Goal: Task Accomplishment & Management: Use online tool/utility

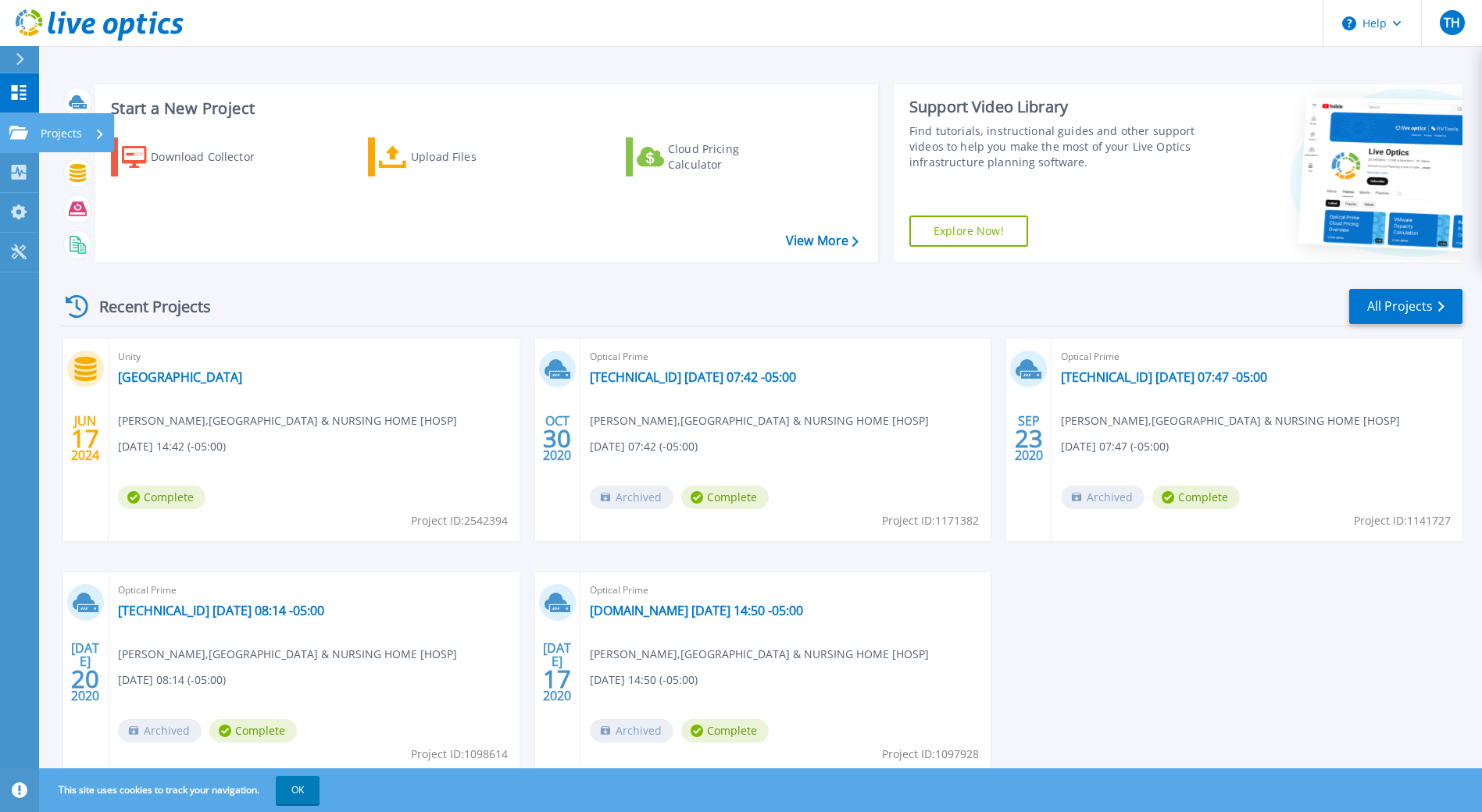
click at [54, 136] on p "Projects" at bounding box center [61, 133] width 41 height 40
click at [255, 247] on div "Download Collector Upload Files Cloud Pricing Calculator" at bounding box center [484, 190] width 772 height 130
click at [827, 236] on link "View More" at bounding box center [821, 240] width 73 height 15
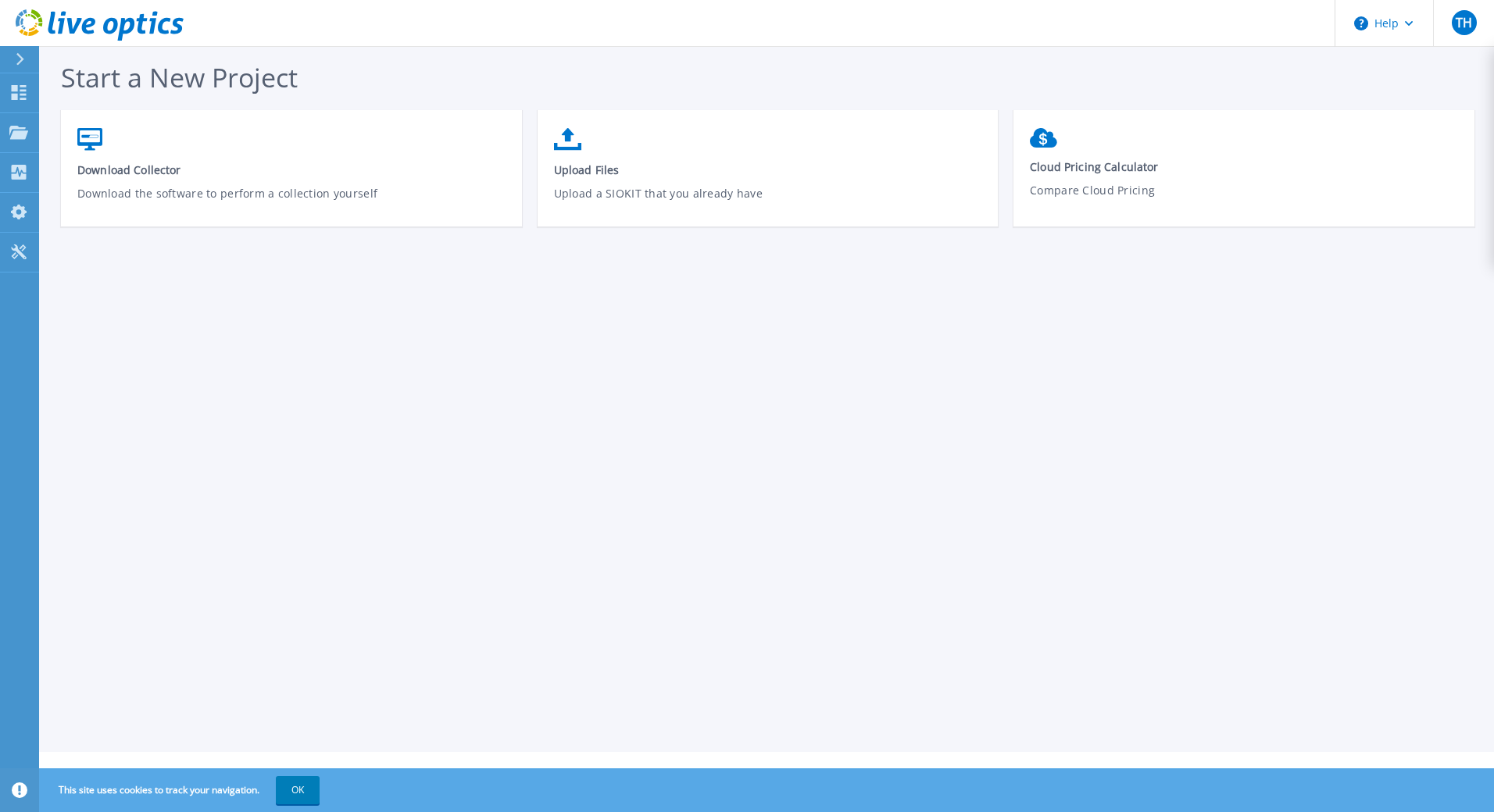
drag, startPoint x: 937, startPoint y: 514, endPoint x: 1012, endPoint y: 147, distance: 374.6
click at [945, 513] on div "Start a New Project Download Collector Download the software to perform a colle…" at bounding box center [767, 376] width 1455 height 752
